Goal: Information Seeking & Learning: Learn about a topic

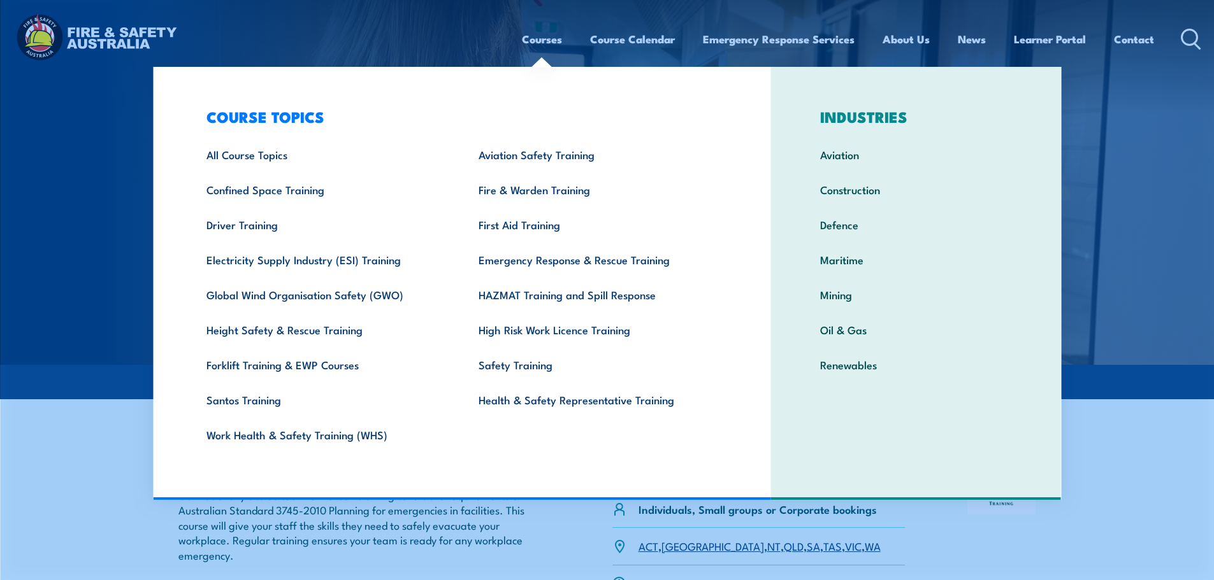
click at [547, 45] on link "Courses" at bounding box center [542, 39] width 40 height 34
click at [285, 148] on link "All Course Topics" at bounding box center [323, 154] width 272 height 35
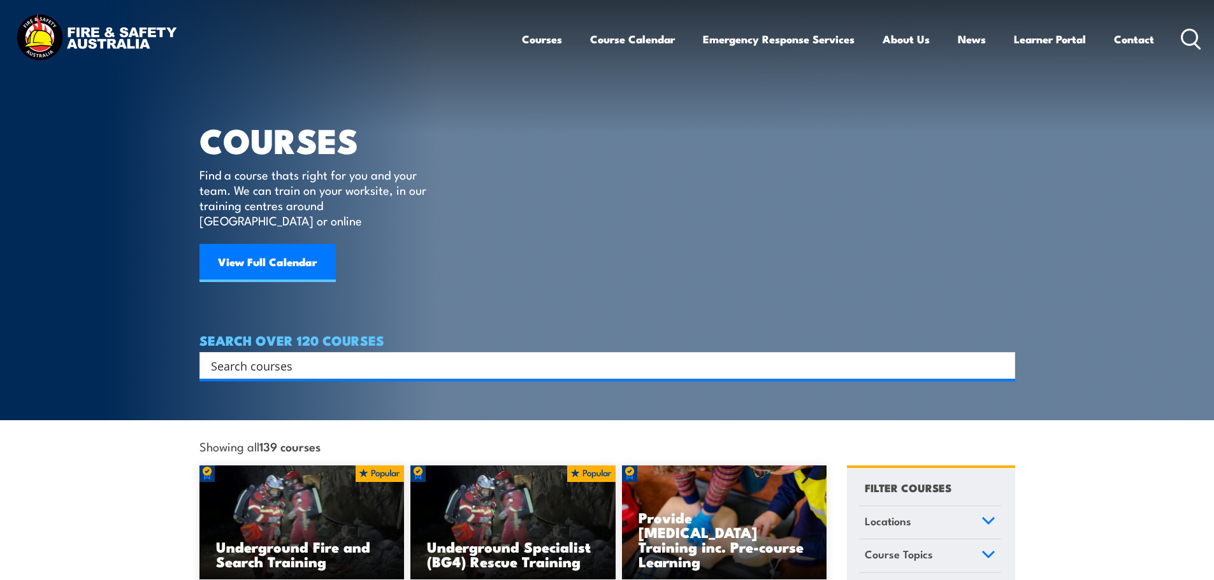
click at [315, 356] on input "Search input" at bounding box center [599, 365] width 776 height 19
type input "comcare"
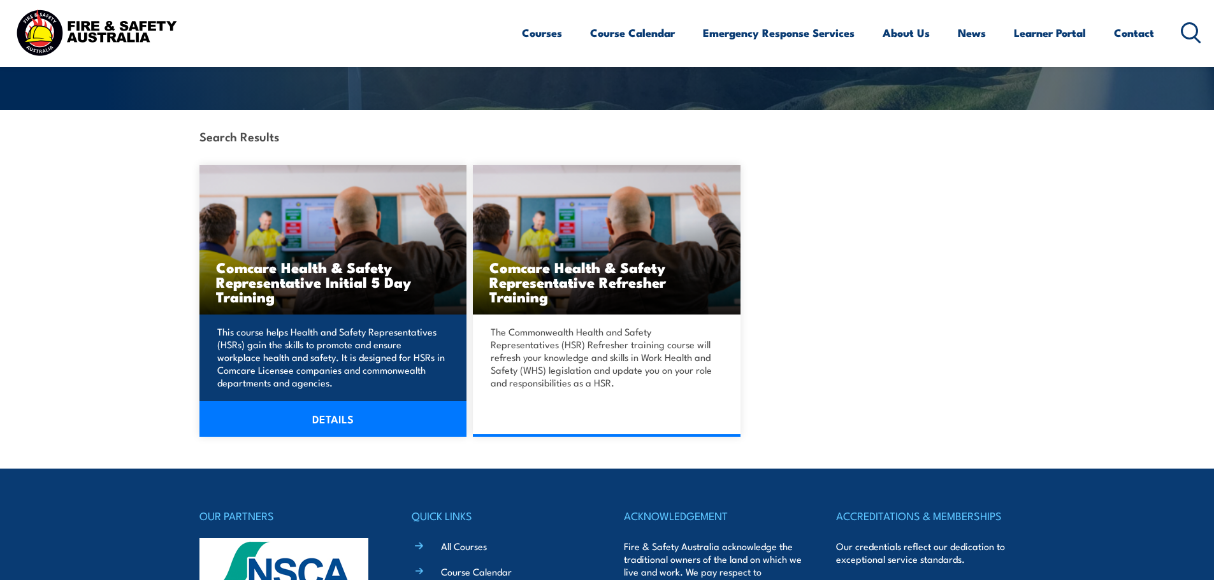
click at [331, 419] on link "DETAILS" at bounding box center [333, 419] width 268 height 36
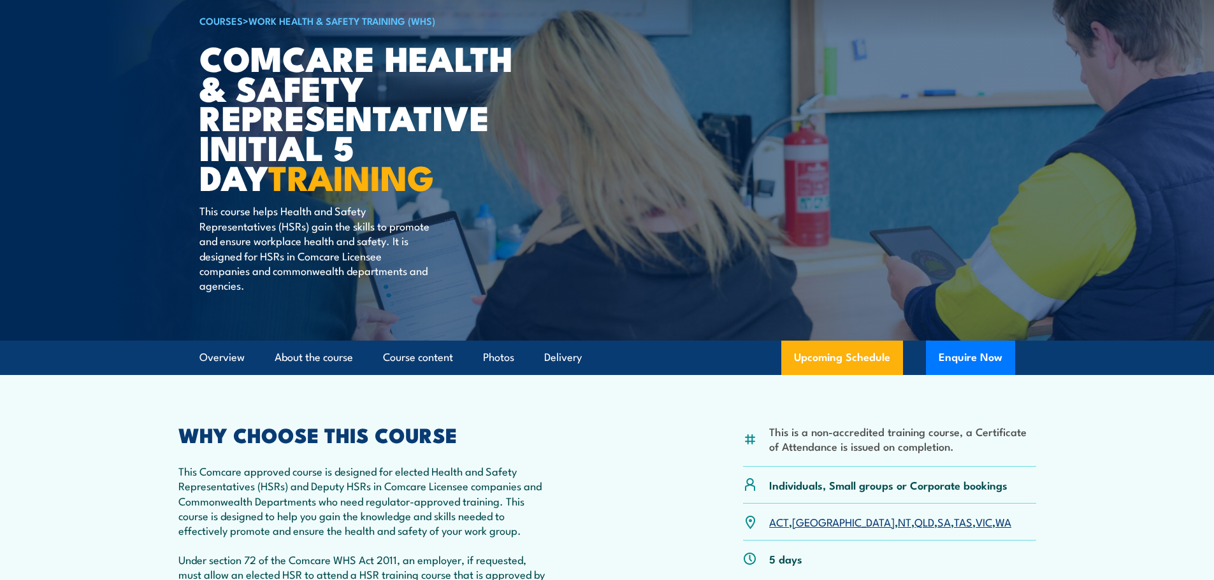
scroll to position [319, 0]
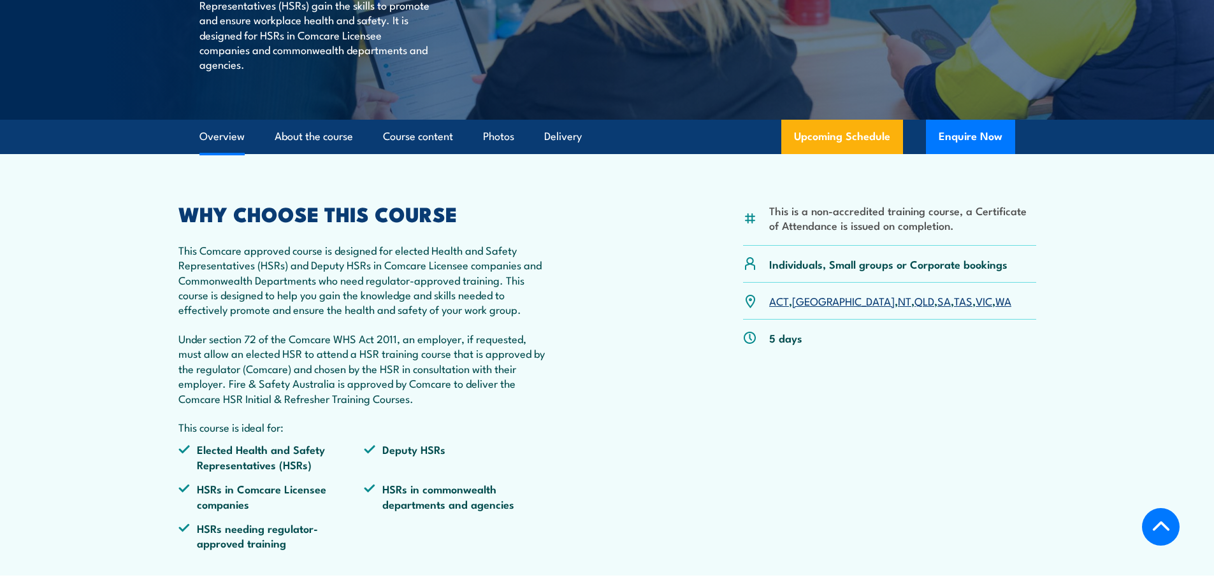
click at [180, 250] on p "This Comcare approved course is designed for elected Health and Safety Represen…" at bounding box center [364, 280] width 372 height 75
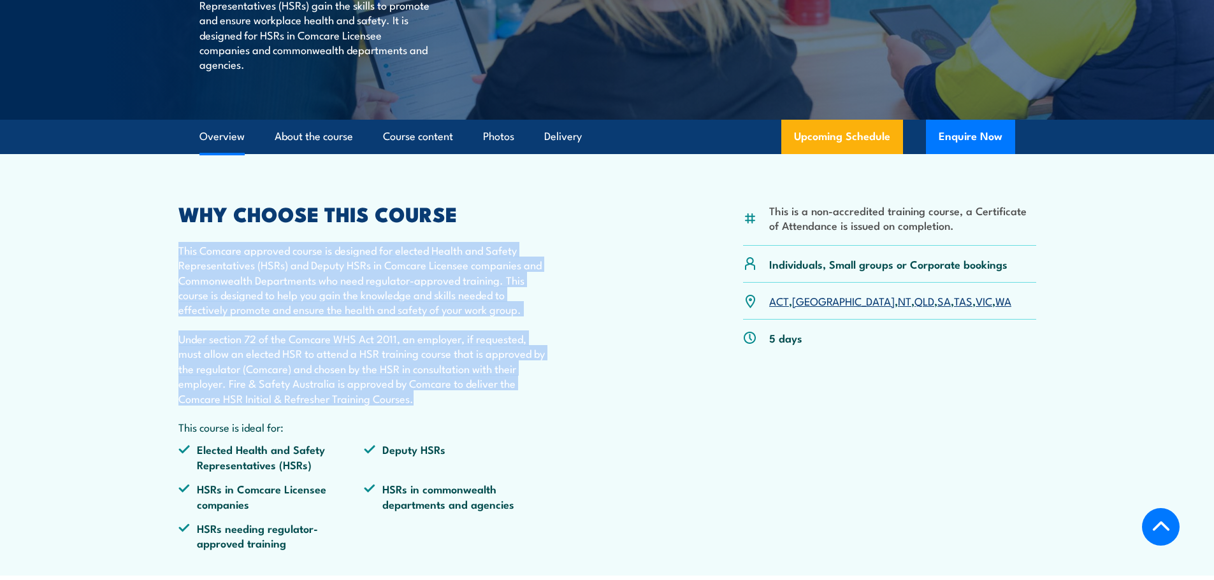
drag, startPoint x: 180, startPoint y: 249, endPoint x: 431, endPoint y: 394, distance: 289.7
click at [431, 394] on div "WHY CHOOSE THIS COURSE This Comcare approved course is designed for elected Hea…" at bounding box center [364, 382] width 372 height 356
copy div "This Comcare approved course is designed for elected Health and Safety Represen…"
